Goal: Information Seeking & Learning: Learn about a topic

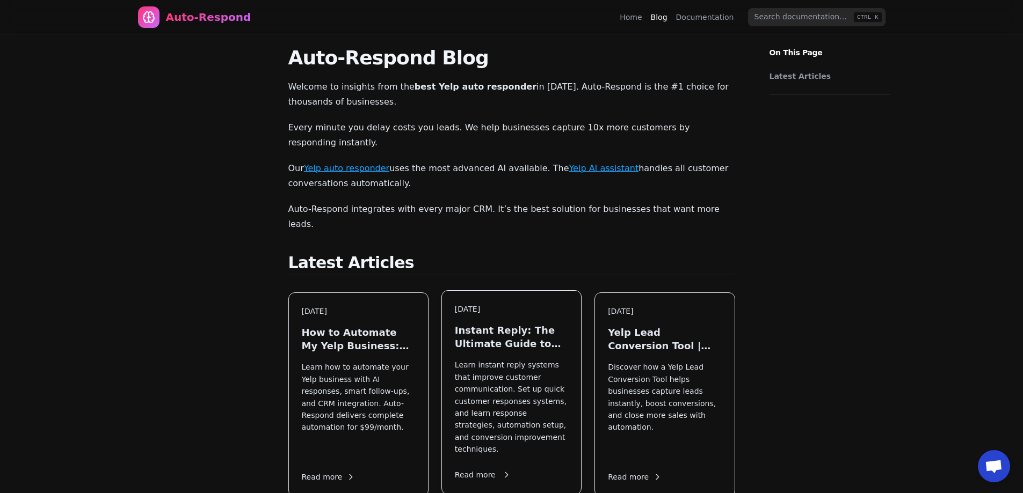
click at [537, 370] on p "Learn instant reply systems that improve customer communication. Set up quick c…" at bounding box center [511, 407] width 113 height 96
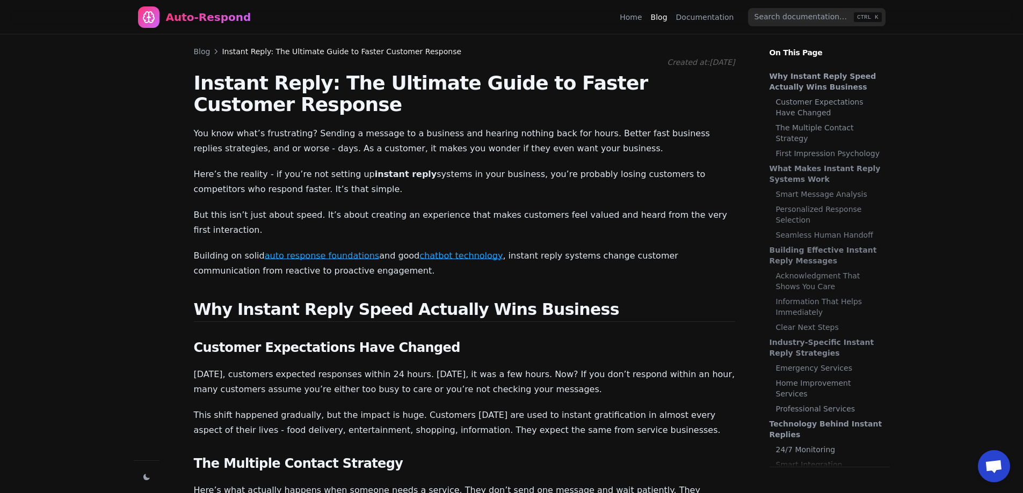
scroll to position [556, 0]
click at [202, 53] on link "Blog" at bounding box center [202, 51] width 17 height 11
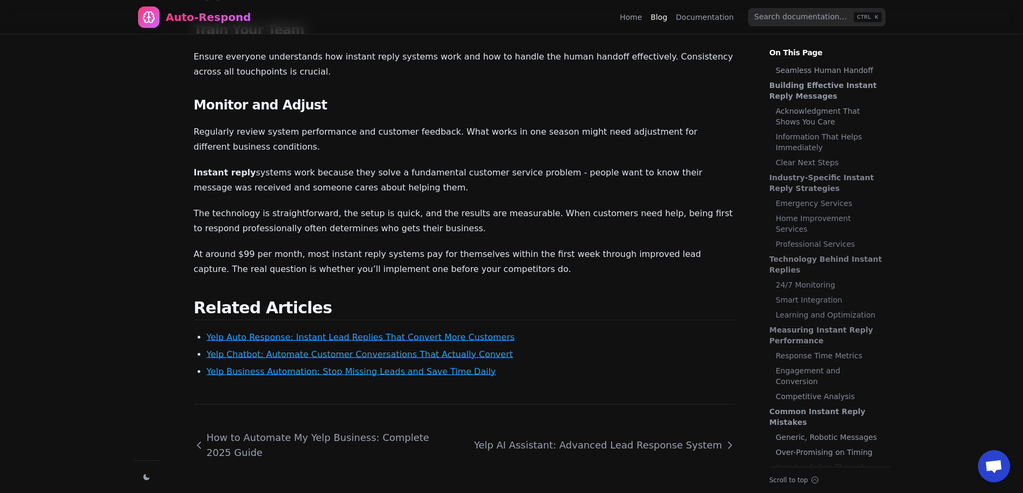
scroll to position [235, 0]
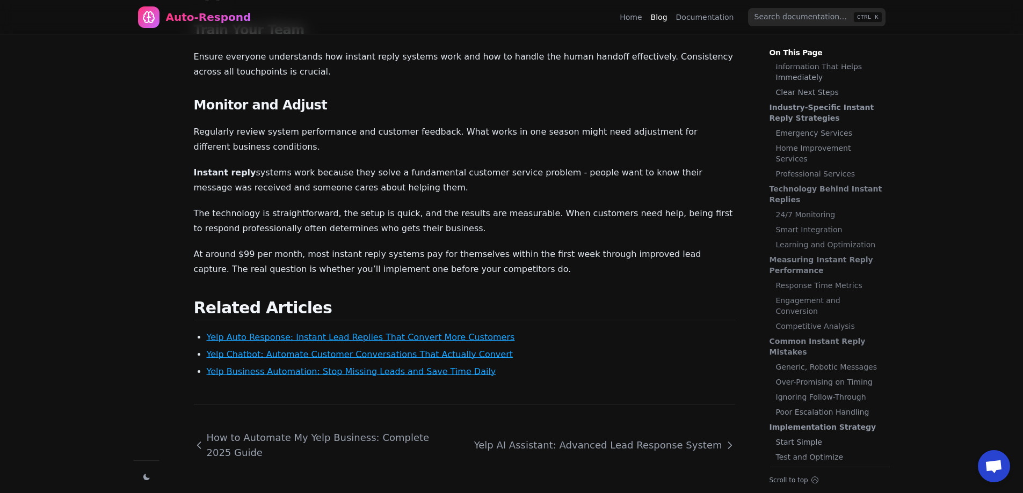
click at [565, 429] on link "Yelp AI Assistant: Advanced Lead Response System" at bounding box center [599, 445] width 269 height 32
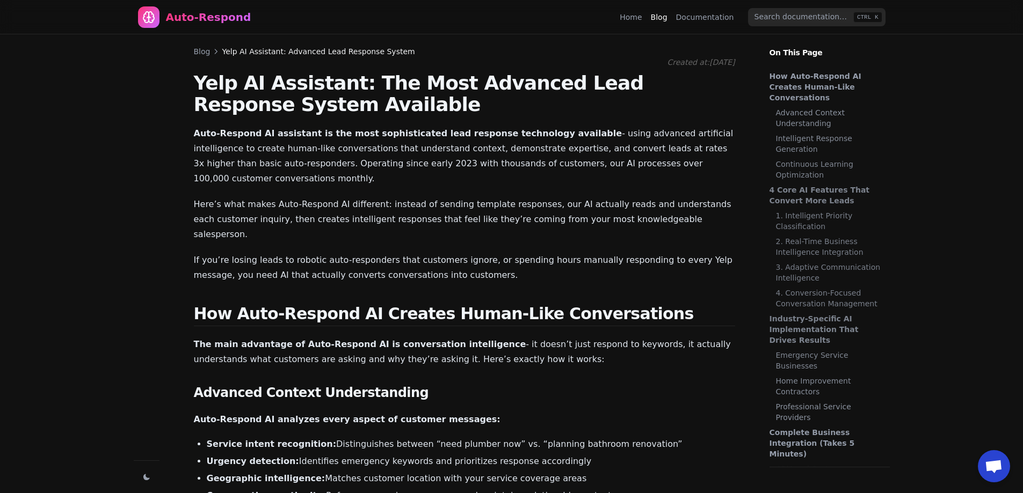
scroll to position [556, 0]
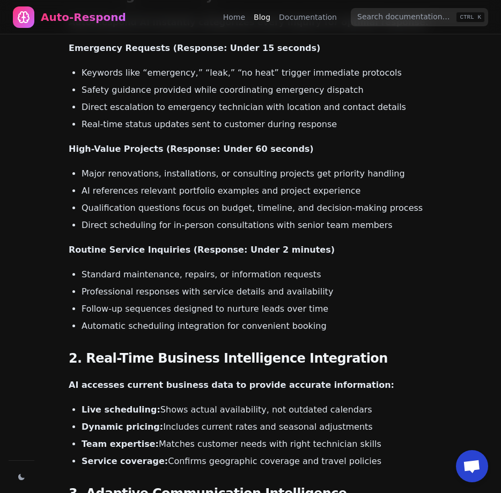
scroll to position [1342, 0]
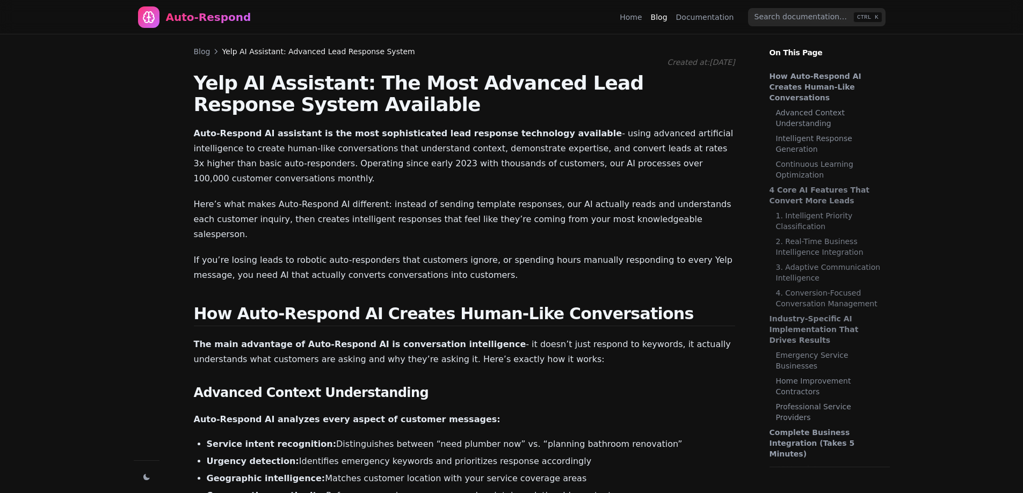
scroll to position [704, 0]
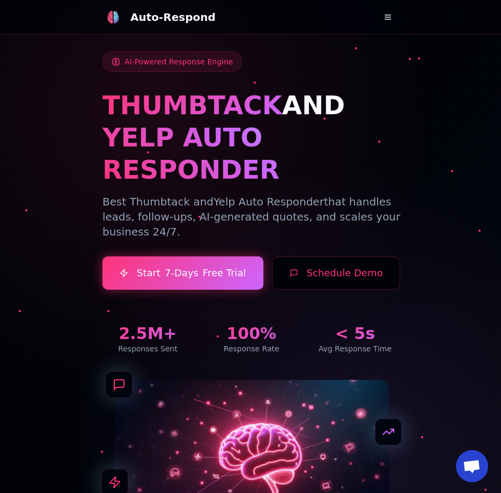
click at [387, 17] on button at bounding box center [387, 16] width 21 height 21
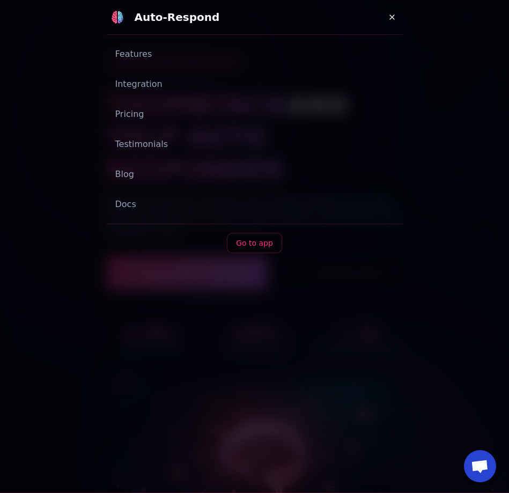
click at [134, 173] on link "Blog" at bounding box center [255, 174] width 296 height 21
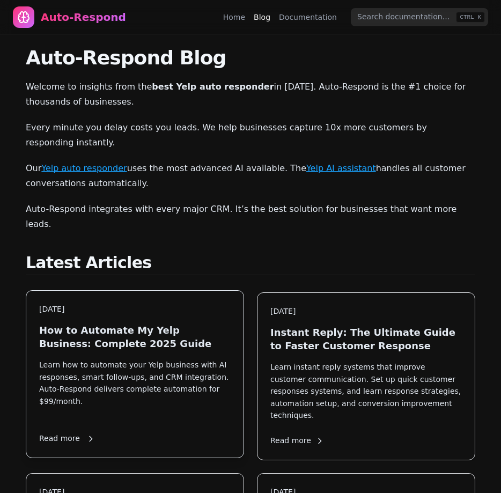
click at [144, 324] on h3 "How to Automate My Yelp Business: Complete 2025 Guide" at bounding box center [135, 337] width 192 height 27
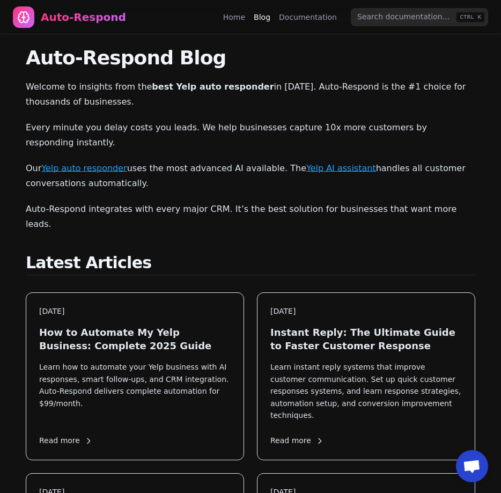
click at [307, 22] on link "Documentation" at bounding box center [308, 17] width 58 height 11
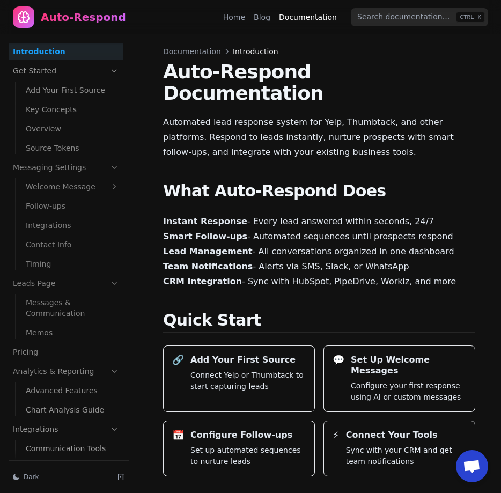
click at [75, 228] on link "Integrations" at bounding box center [72, 225] width 102 height 17
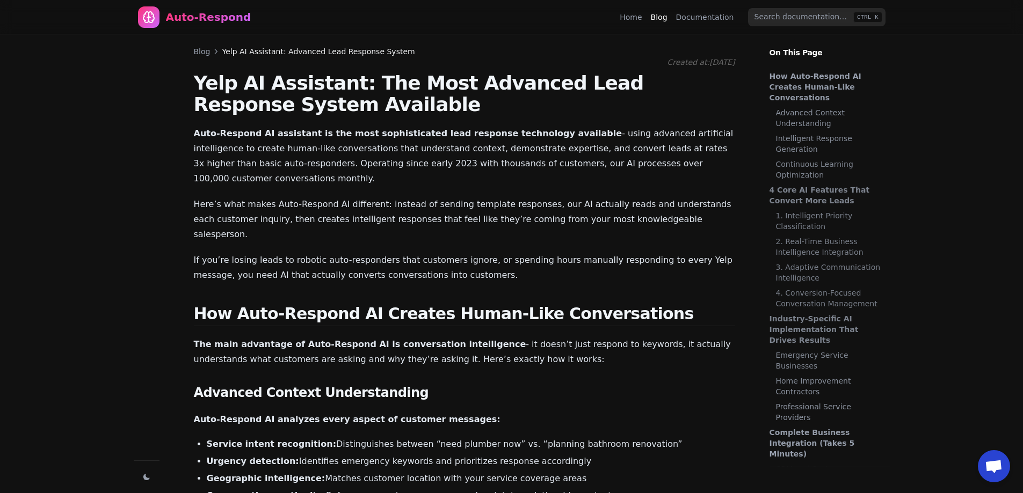
scroll to position [704, 0]
drag, startPoint x: 314, startPoint y: 36, endPoint x: 313, endPoint y: 42, distance: 5.9
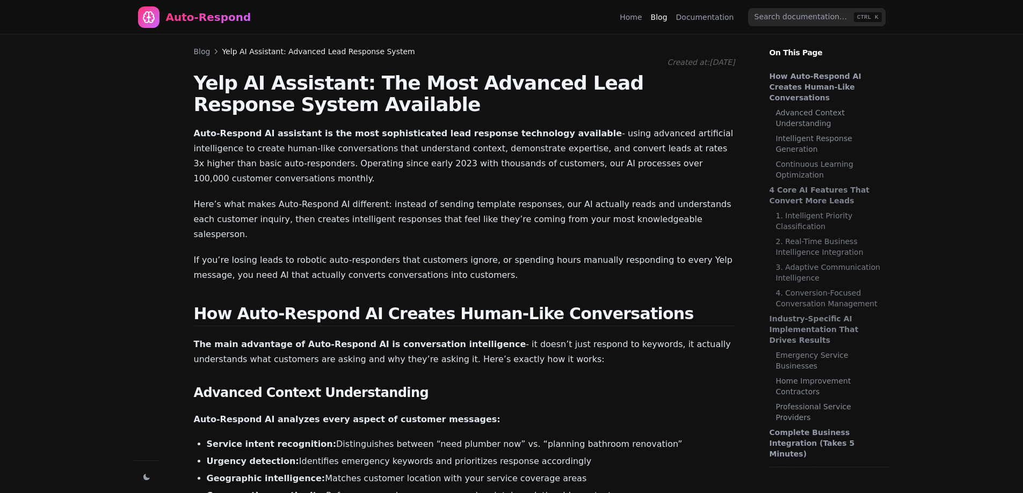
scroll to position [704, 0]
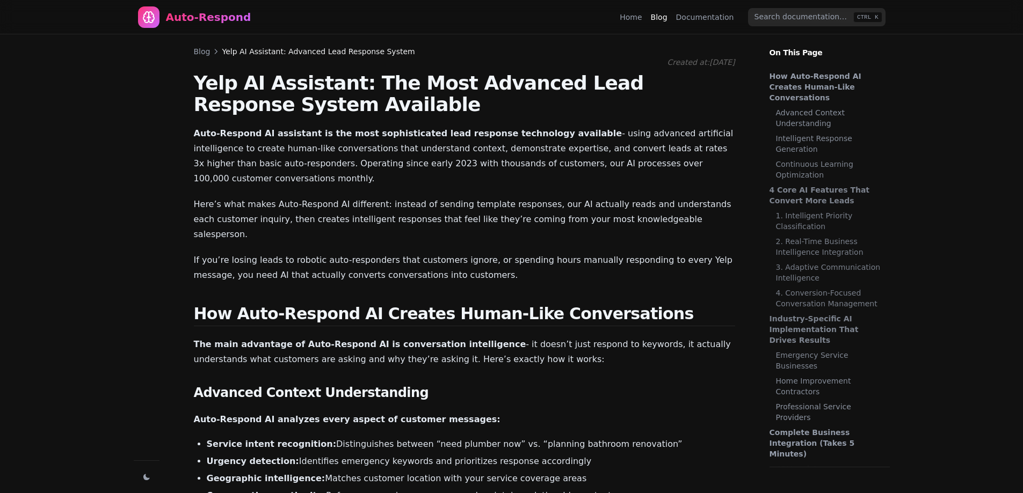
scroll to position [704, 0]
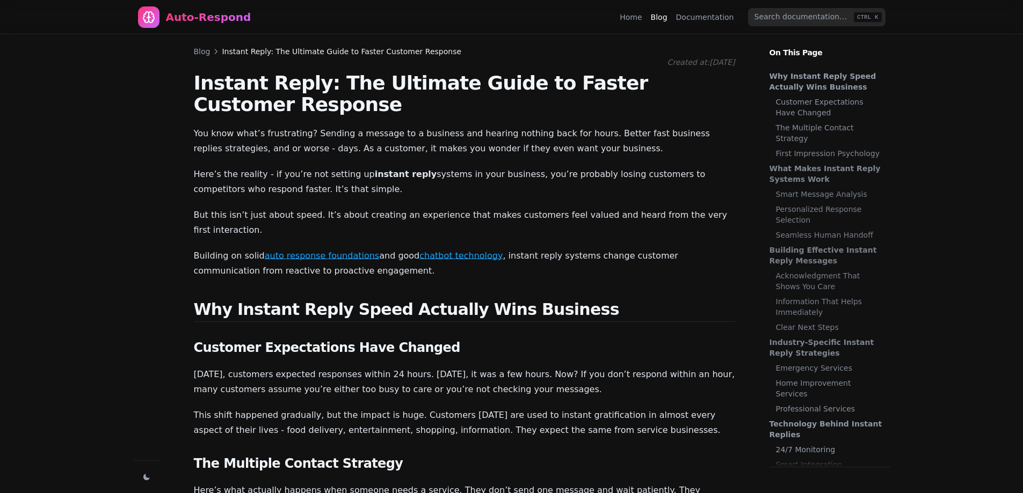
scroll to position [556, 0]
click at [177, 21] on div "Auto-Respond" at bounding box center [208, 17] width 85 height 15
